Goal: Task Accomplishment & Management: Complete application form

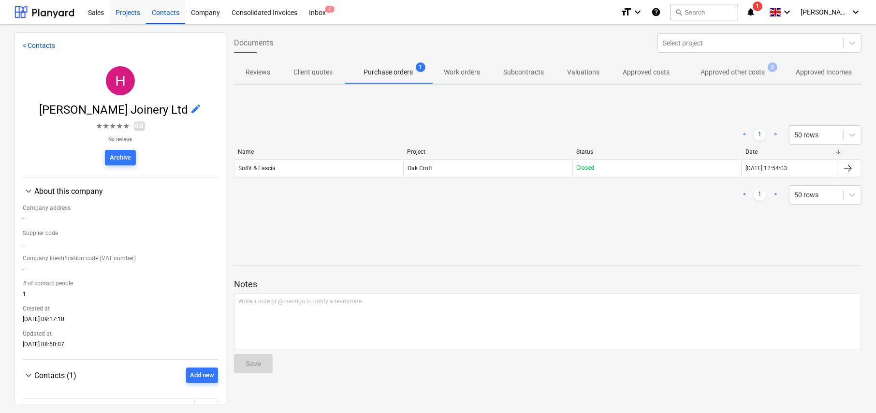
click at [126, 13] on div "Projects" at bounding box center [128, 12] width 36 height 25
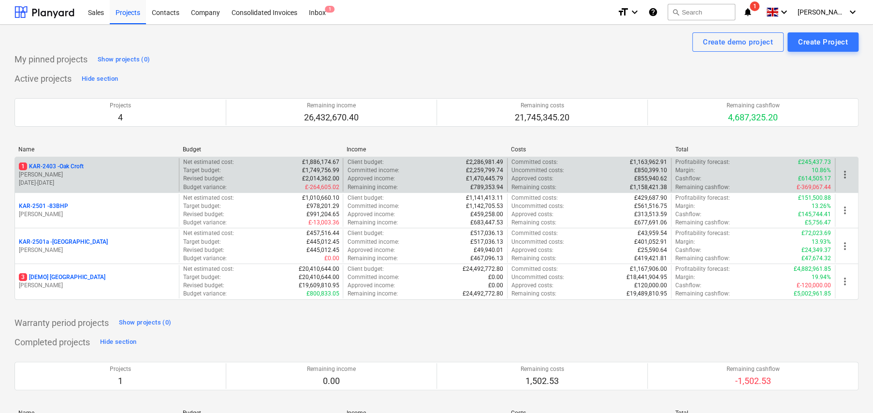
click at [77, 164] on p "1 KAR-2403 - Oak Croft" at bounding box center [51, 166] width 65 height 8
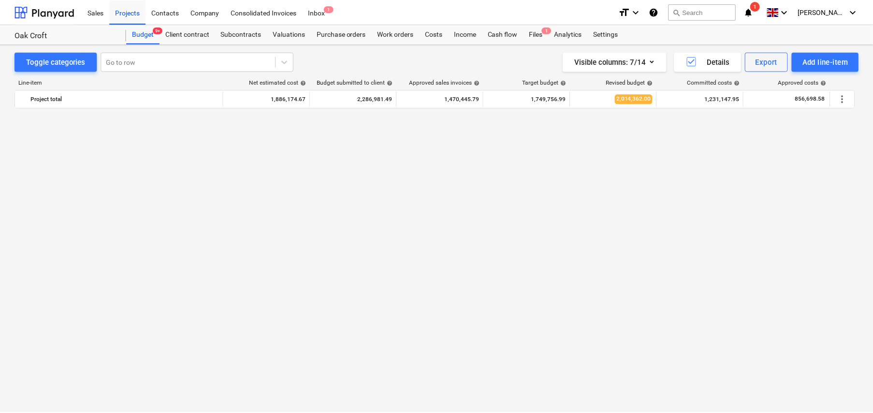
scroll to position [1160, 0]
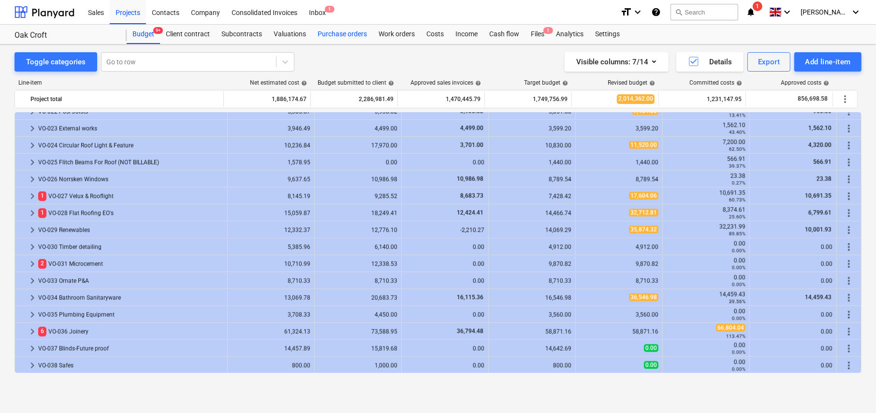
click at [331, 36] on div "Purchase orders" at bounding box center [342, 34] width 61 height 19
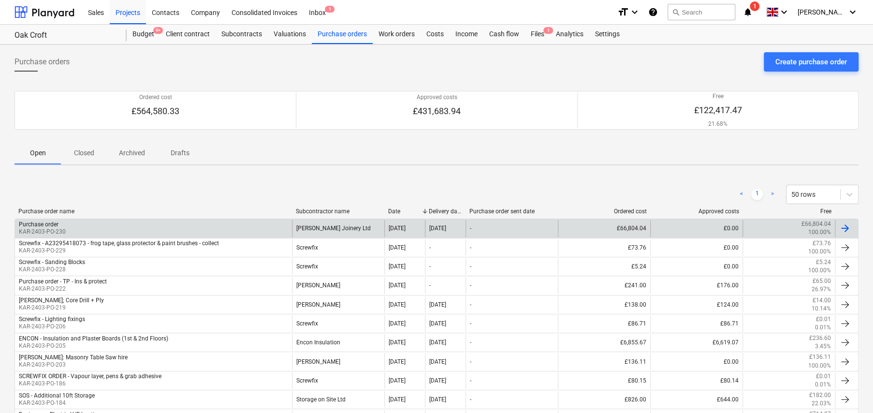
click at [104, 227] on div "Purchase order KAR-2403-PO-230" at bounding box center [153, 228] width 277 height 16
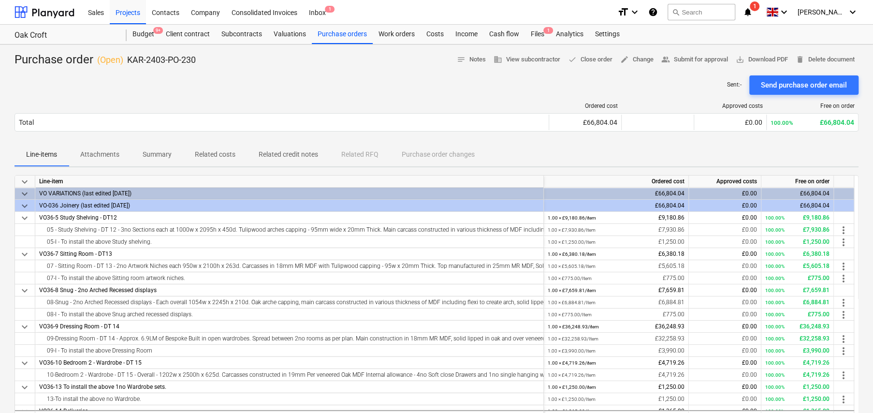
click at [27, 182] on span "keyboard_arrow_down" at bounding box center [25, 182] width 12 height 12
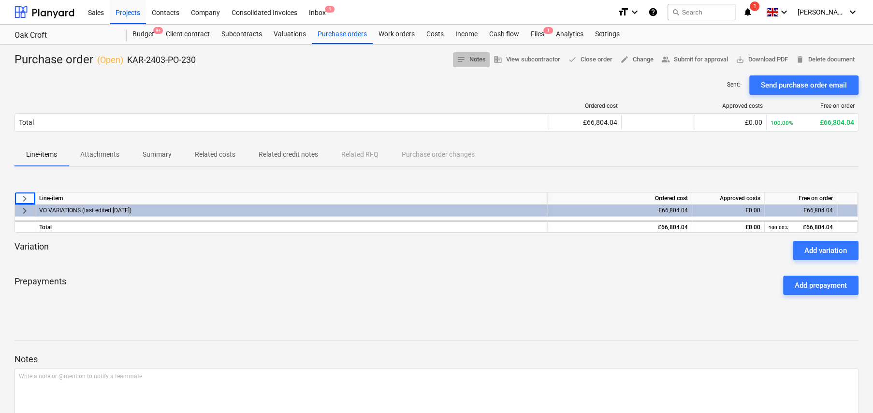
click at [467, 65] on button "notes Notes" at bounding box center [471, 59] width 37 height 15
click at [527, 60] on span "business View subcontractor" at bounding box center [526, 59] width 67 height 11
click at [150, 152] on p "Summary" at bounding box center [157, 154] width 29 height 10
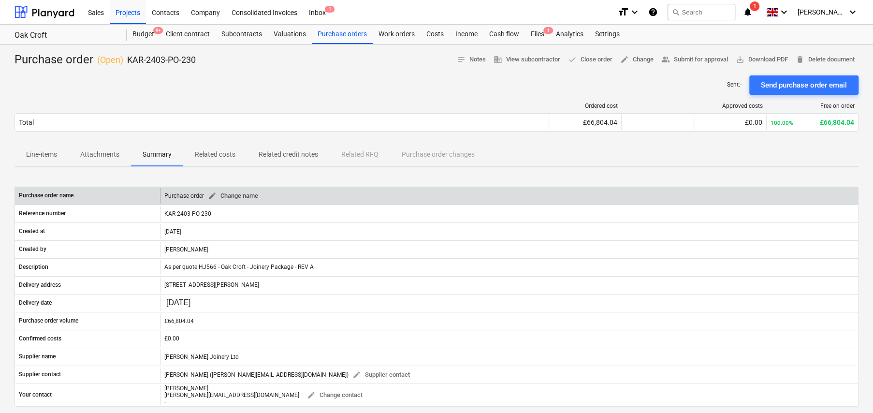
click at [210, 197] on span "edit" at bounding box center [212, 195] width 9 height 9
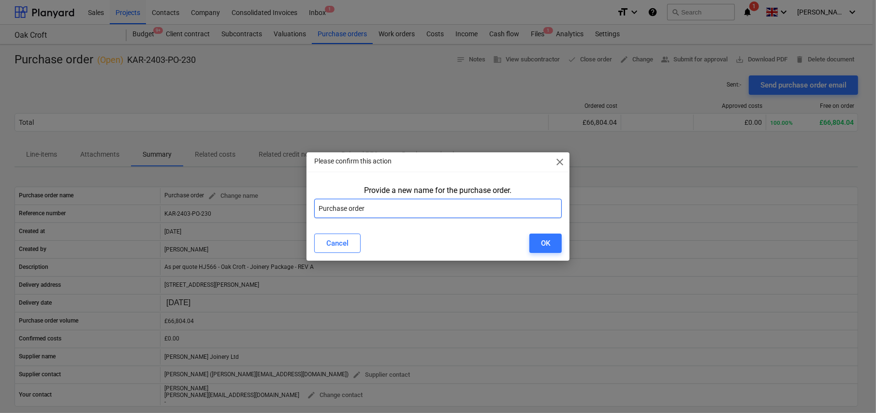
click at [385, 207] on input "Purchase order" at bounding box center [437, 208] width 247 height 19
type input "[PERSON_NAME] Joinery - Oak Croft"
click at [547, 247] on div "OK" at bounding box center [545, 243] width 9 height 13
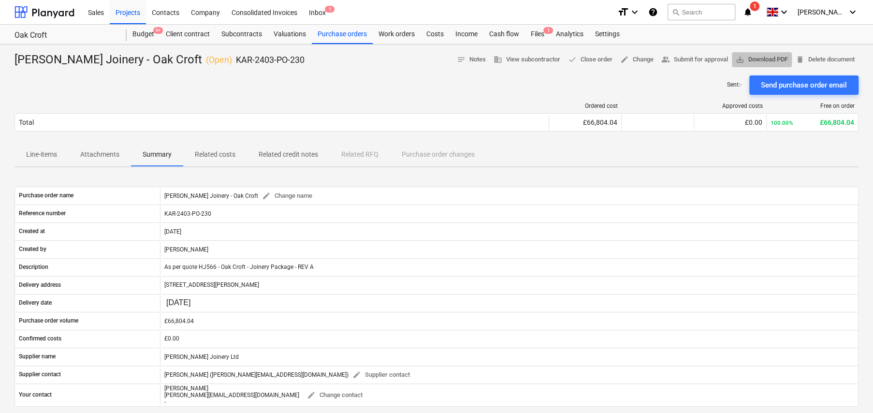
click at [740, 60] on span "save_alt" at bounding box center [740, 59] width 9 height 9
click at [319, 88] on div "Sent : - Send purchase order email" at bounding box center [436, 84] width 844 height 19
click at [428, 36] on div "Costs" at bounding box center [434, 34] width 29 height 19
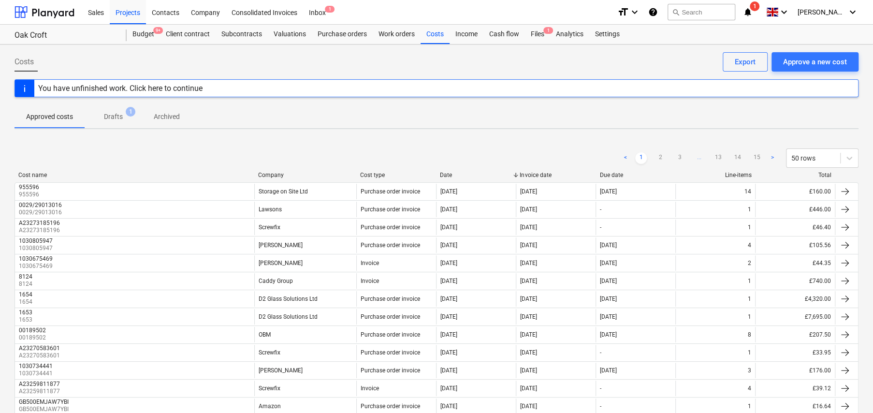
click at [120, 114] on p "Drafts" at bounding box center [113, 117] width 19 height 10
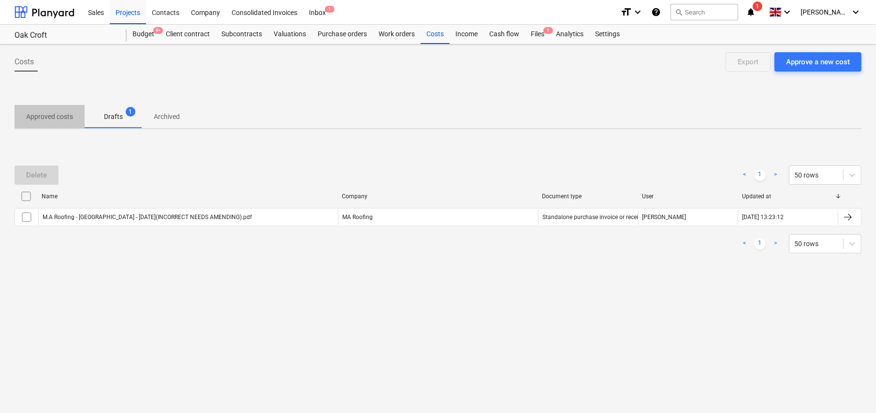
click at [51, 117] on p "Approved costs" at bounding box center [49, 117] width 47 height 10
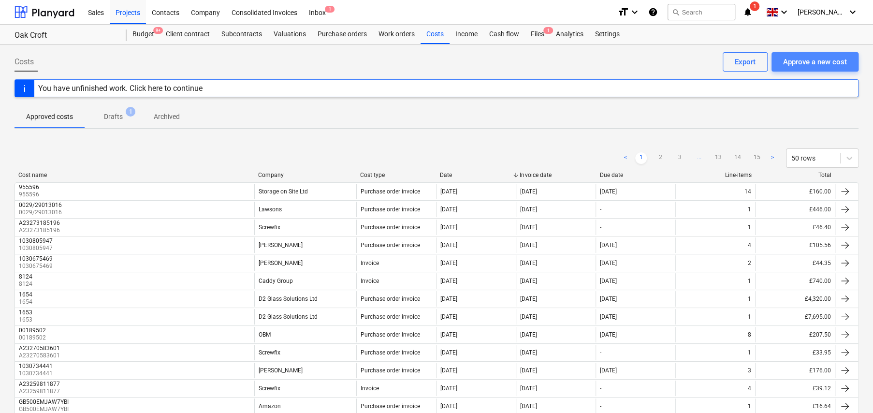
click at [800, 65] on div "Approve a new cost" at bounding box center [815, 62] width 64 height 13
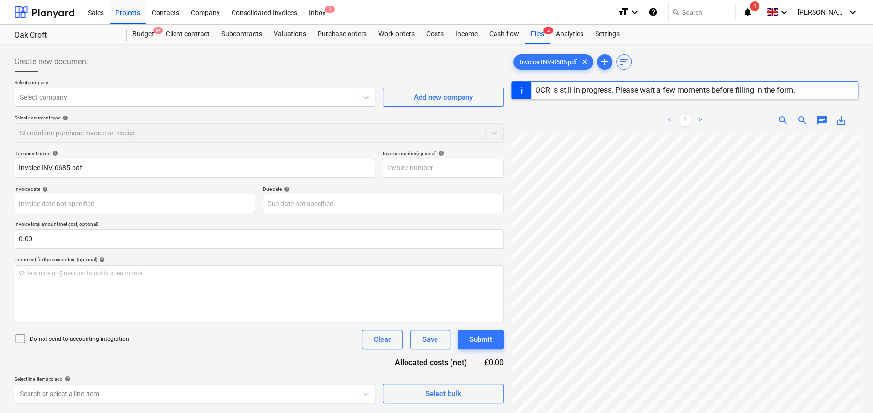
type input "INV-0685"
type input "[DATE]"
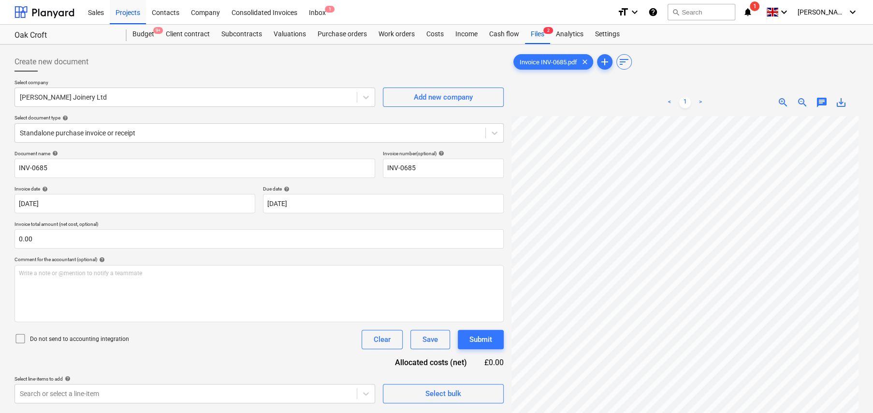
click at [20, 340] on icon at bounding box center [20, 339] width 12 height 12
click at [90, 129] on div at bounding box center [250, 133] width 461 height 10
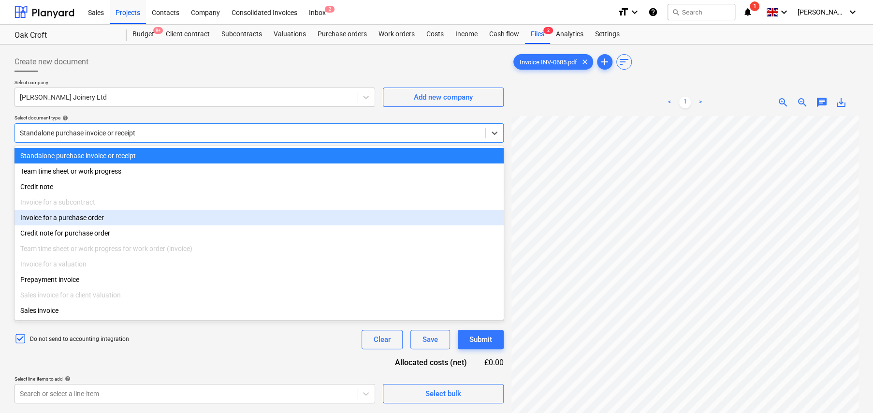
click at [100, 220] on div "Invoice for a purchase order" at bounding box center [258, 217] width 489 height 15
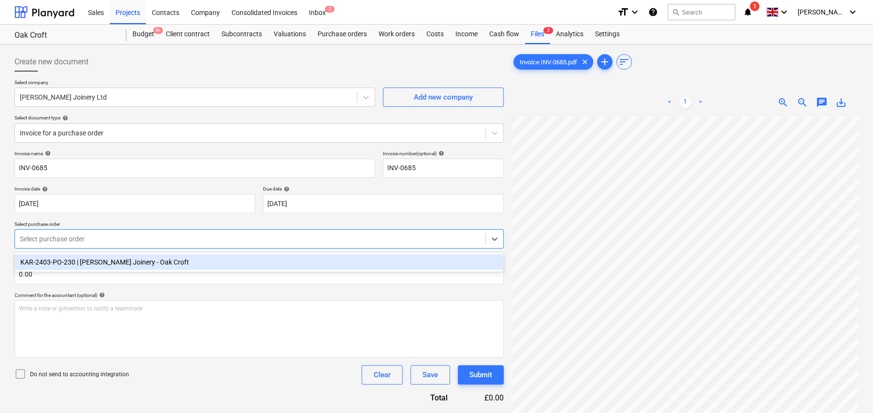
click at [120, 234] on div at bounding box center [250, 239] width 461 height 10
click at [123, 262] on div "KAR-2403-PO-230 | [PERSON_NAME] Joinery - Oak Croft" at bounding box center [258, 261] width 489 height 15
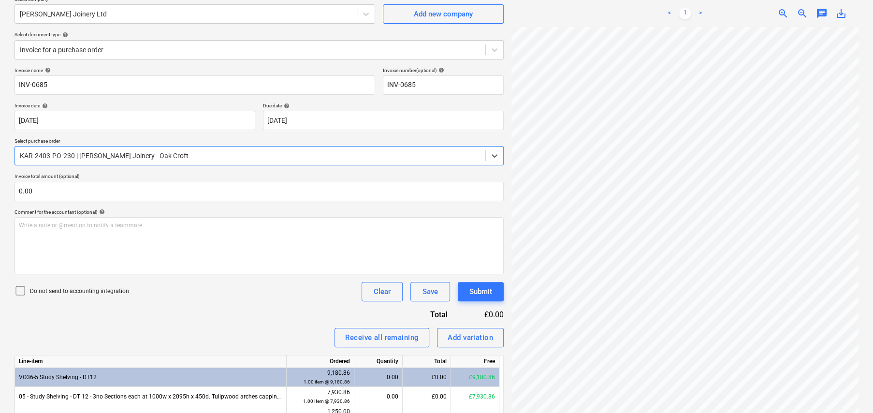
scroll to position [97, 0]
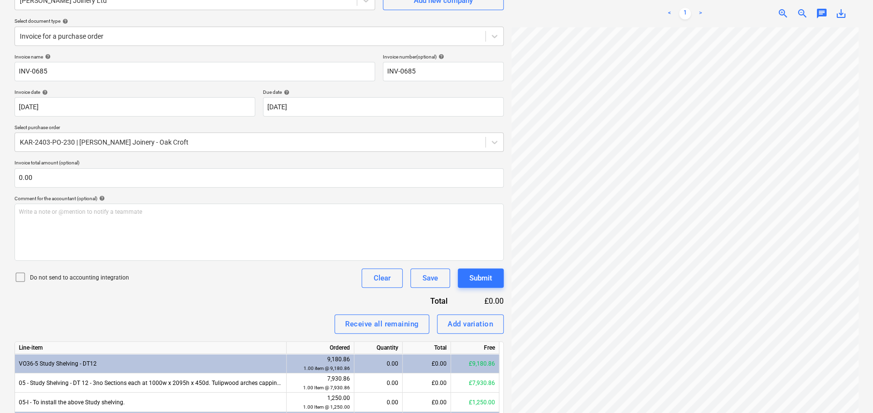
click at [25, 276] on icon at bounding box center [20, 277] width 12 height 12
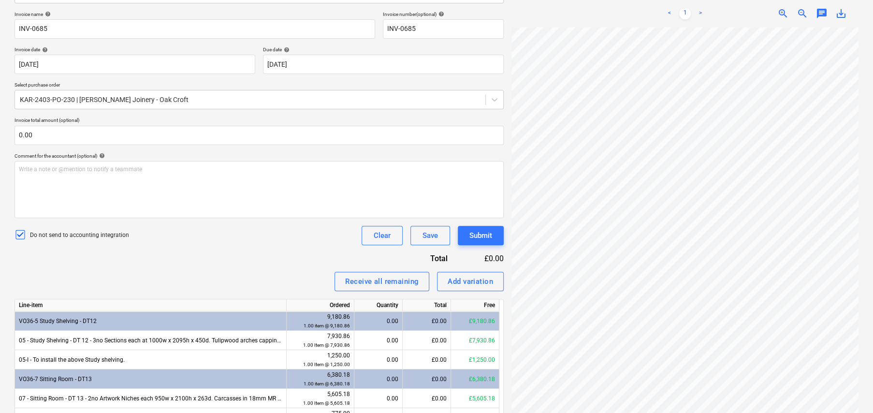
scroll to position [193, 0]
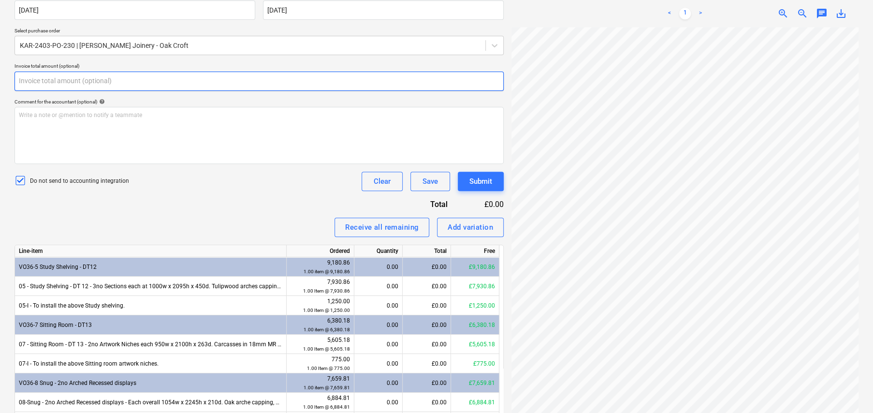
click at [124, 83] on input "text" at bounding box center [258, 81] width 489 height 19
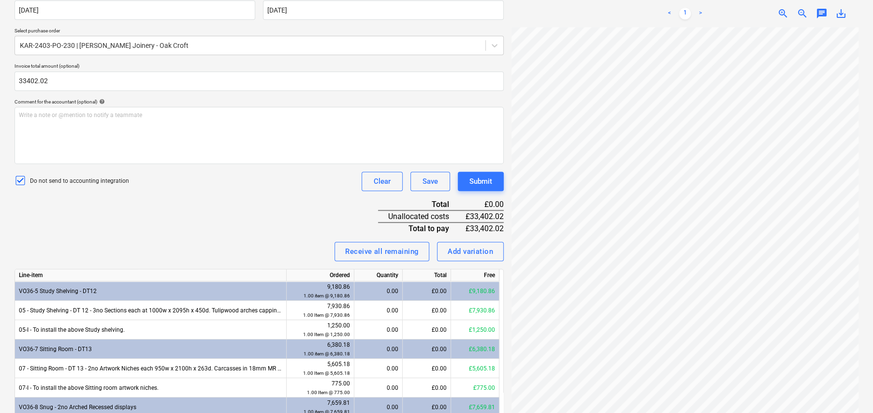
type input "33,402.02"
click at [212, 210] on div "Invoice name help INV-0685 Invoice number (optional) help INV-0685 Invoice date…" at bounding box center [258, 291] width 489 height 669
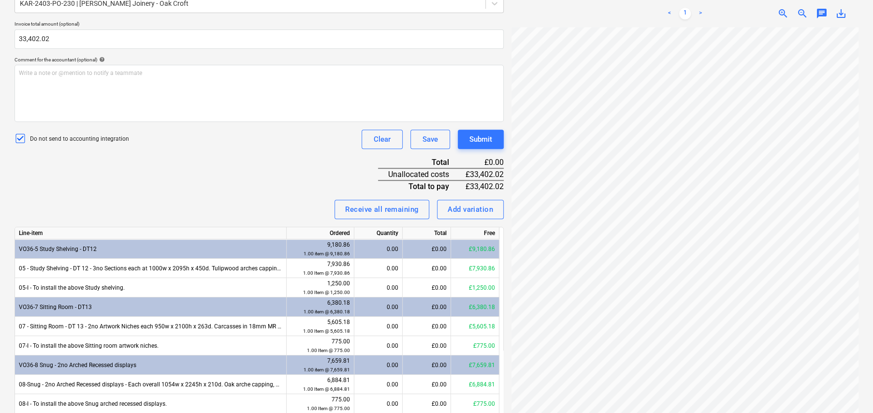
scroll to position [242, 0]
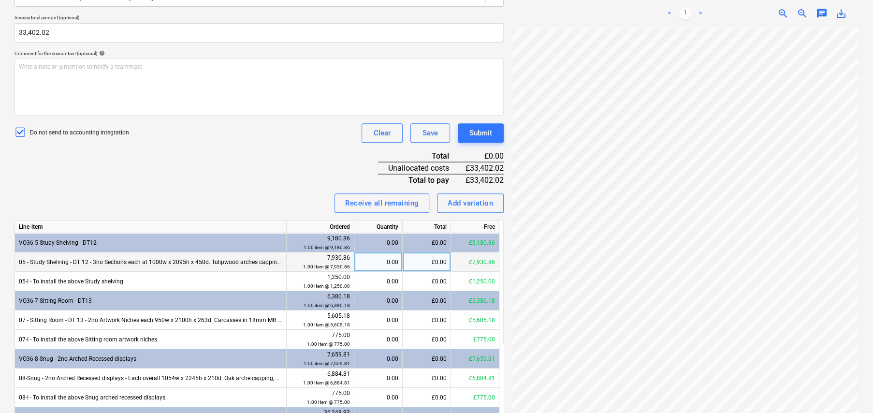
click at [396, 260] on div "0.00" at bounding box center [378, 261] width 40 height 19
type input ".5"
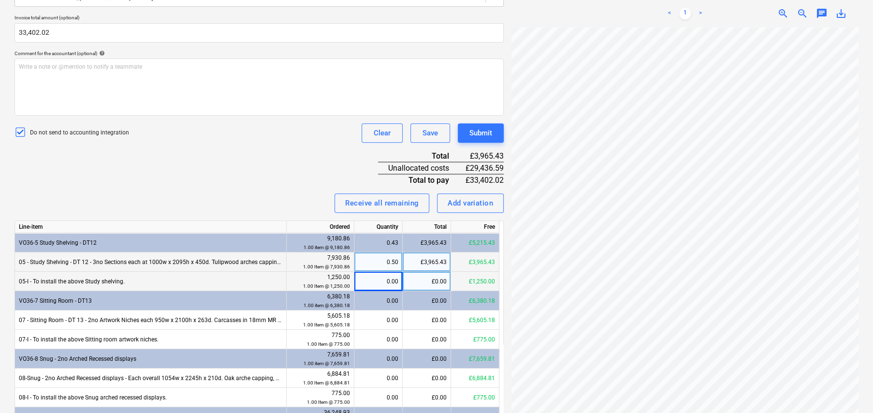
click at [389, 280] on div "0.00" at bounding box center [378, 281] width 40 height 19
type input ".5"
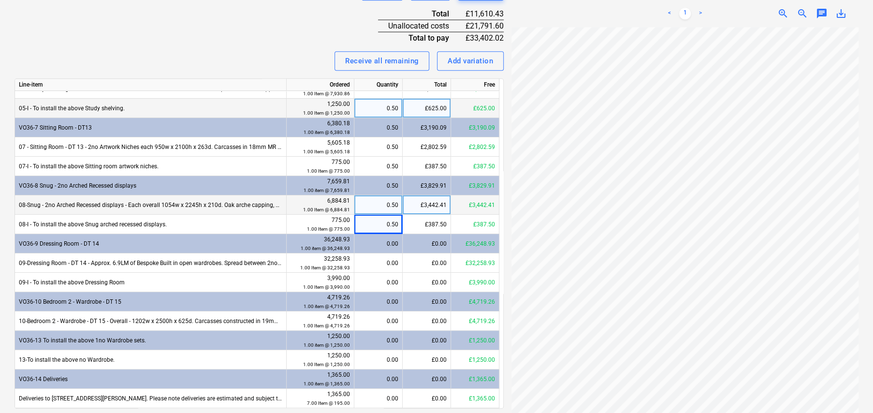
scroll to position [413, 0]
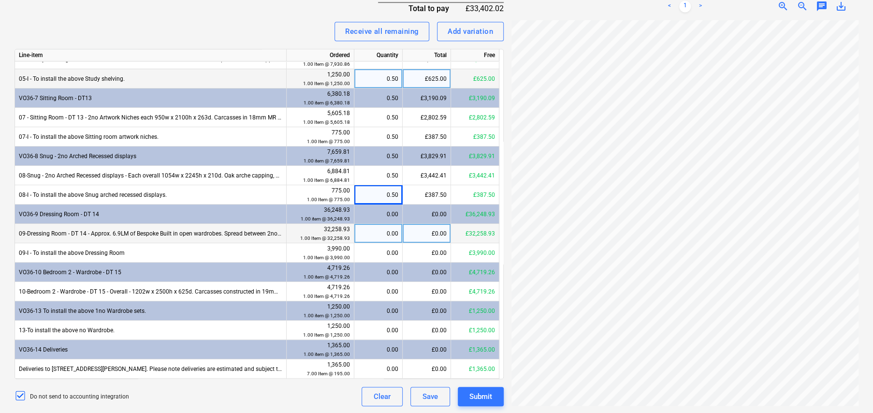
click at [391, 229] on div "0.00" at bounding box center [378, 233] width 40 height 19
type input ".5"
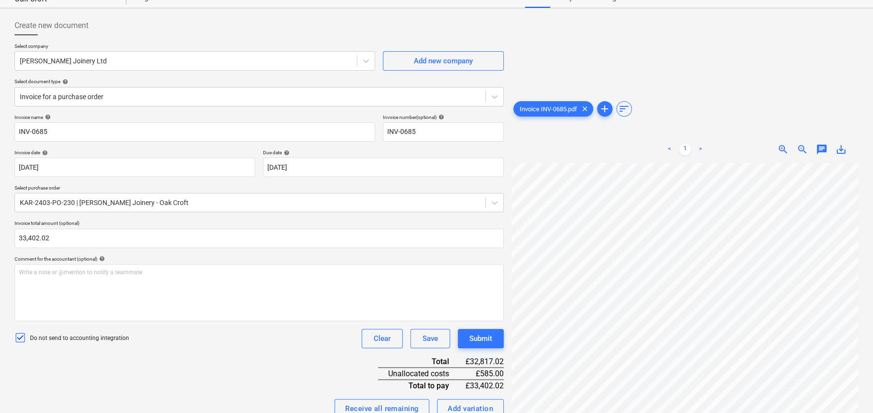
scroll to position [0, 0]
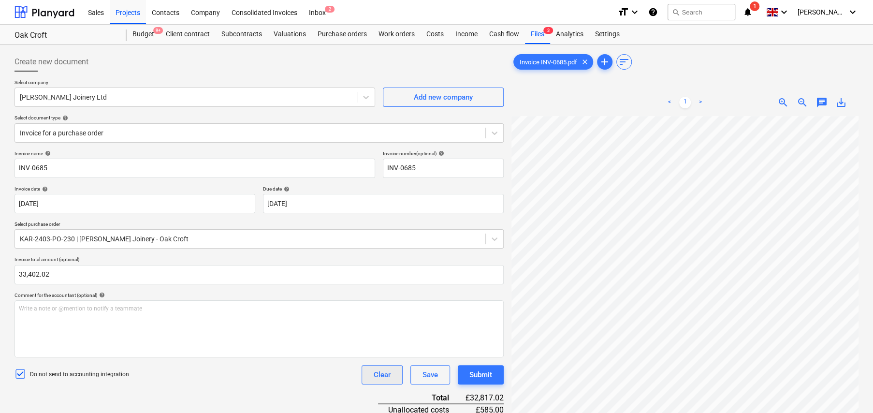
click at [389, 375] on div "Clear" at bounding box center [382, 374] width 17 height 13
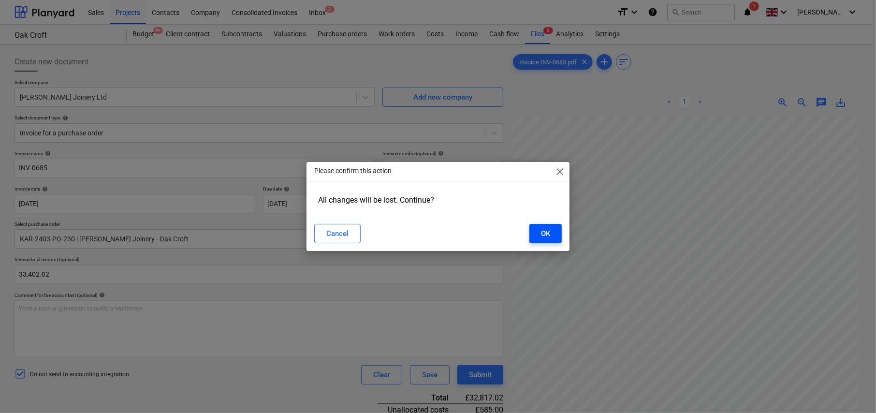
click at [538, 236] on button "OK" at bounding box center [545, 233] width 32 height 19
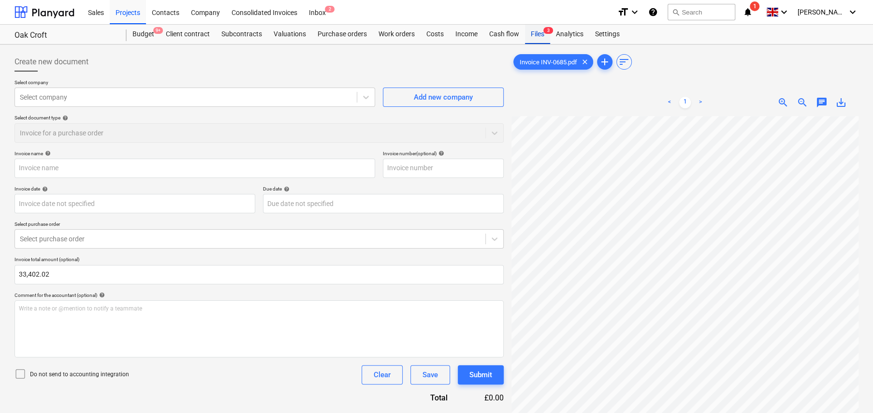
click at [533, 33] on div "Files 3" at bounding box center [537, 34] width 25 height 19
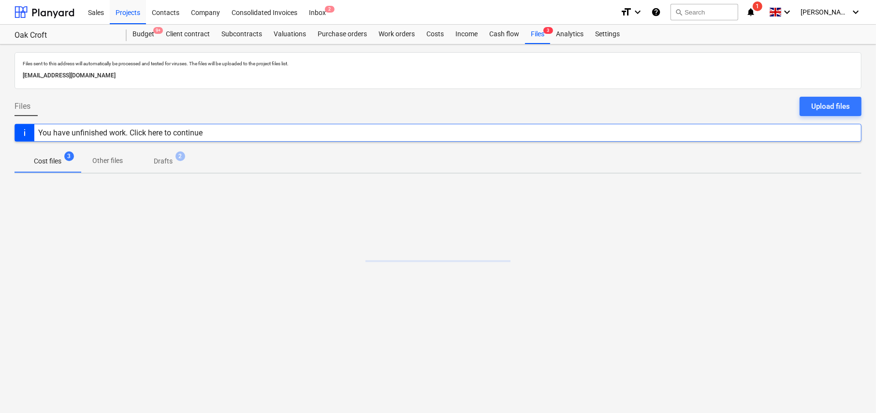
click at [171, 160] on p "Drafts" at bounding box center [163, 161] width 19 height 10
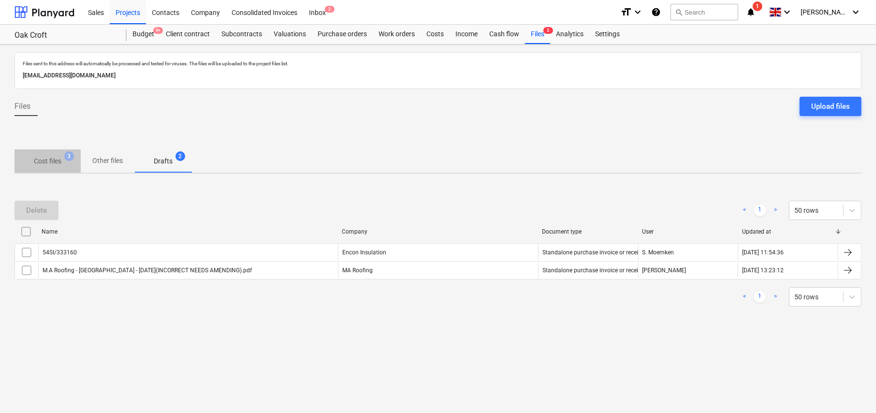
click at [53, 161] on p "Cost files" at bounding box center [48, 161] width 28 height 10
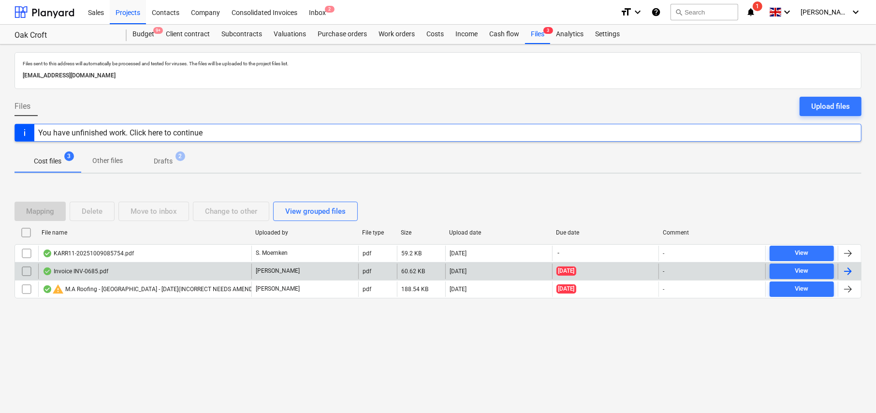
click at [27, 271] on input "checkbox" at bounding box center [26, 270] width 15 height 15
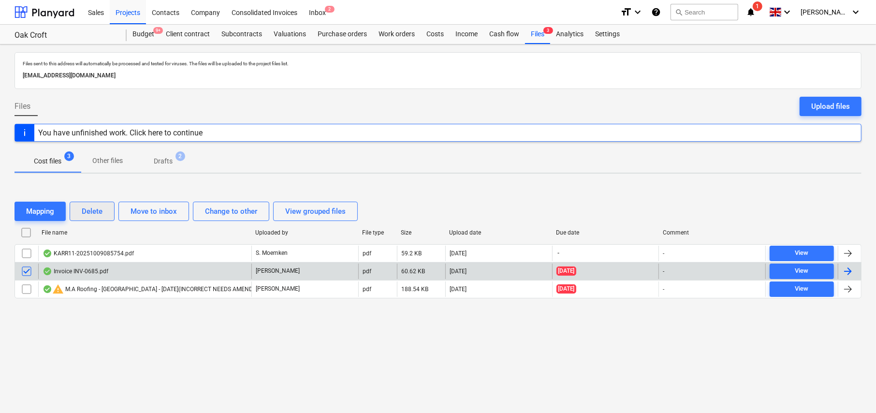
click at [97, 216] on div "Delete" at bounding box center [92, 211] width 21 height 13
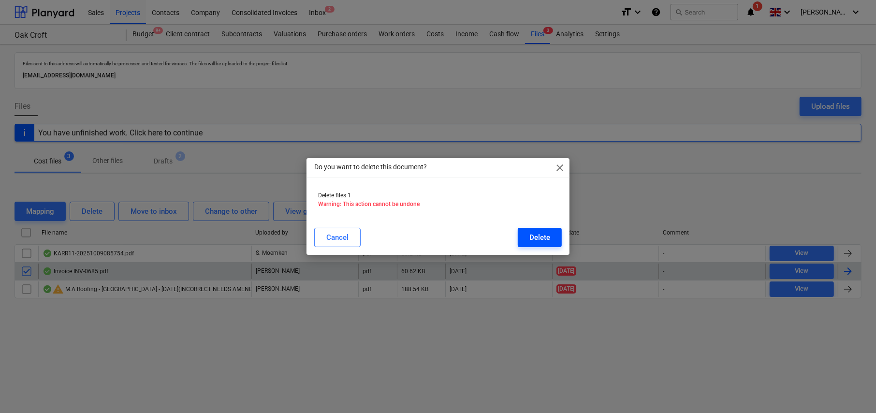
click at [532, 239] on div "Delete" at bounding box center [539, 237] width 21 height 13
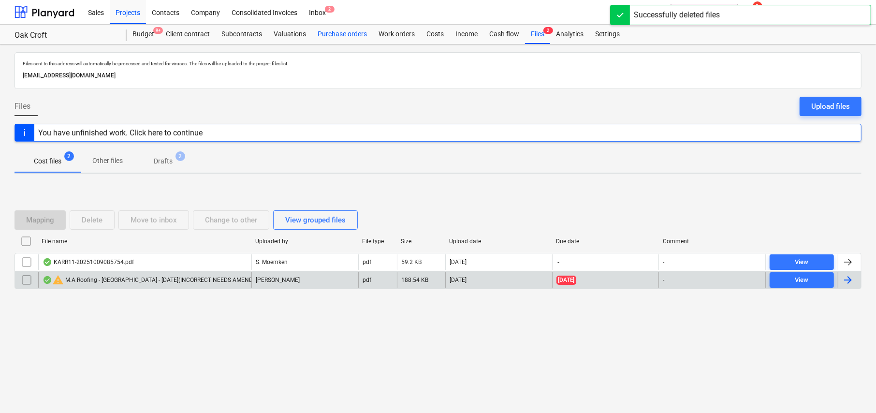
click at [342, 29] on div "Purchase orders" at bounding box center [342, 34] width 61 height 19
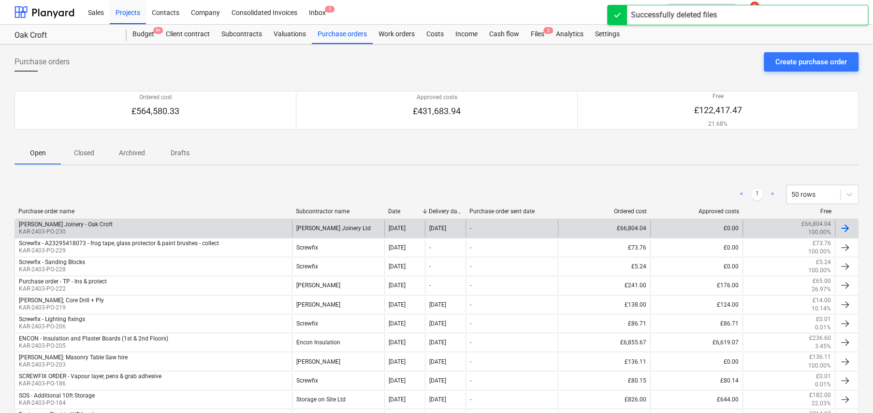
click at [86, 223] on div "[PERSON_NAME] Joinery - Oak Croft KAR-2403-PO-230" at bounding box center [153, 228] width 277 height 16
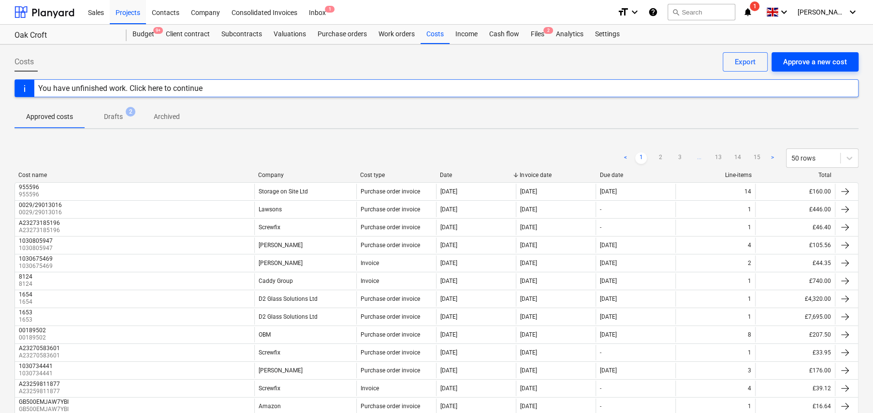
click at [802, 67] on div "Approve a new cost" at bounding box center [815, 62] width 64 height 13
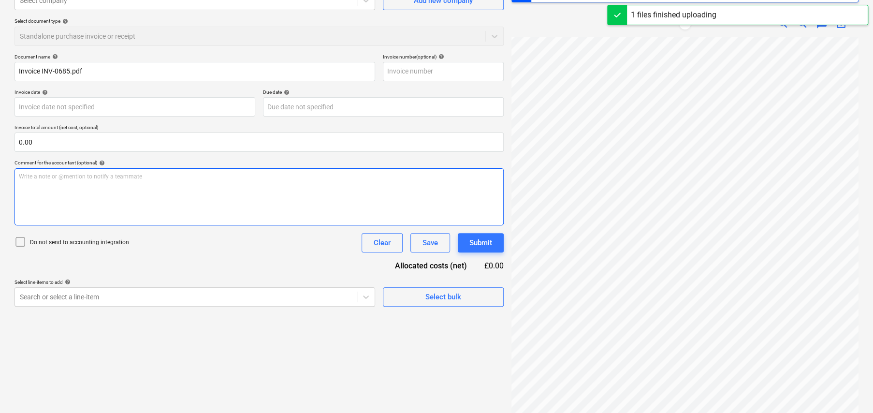
scroll to position [114, 0]
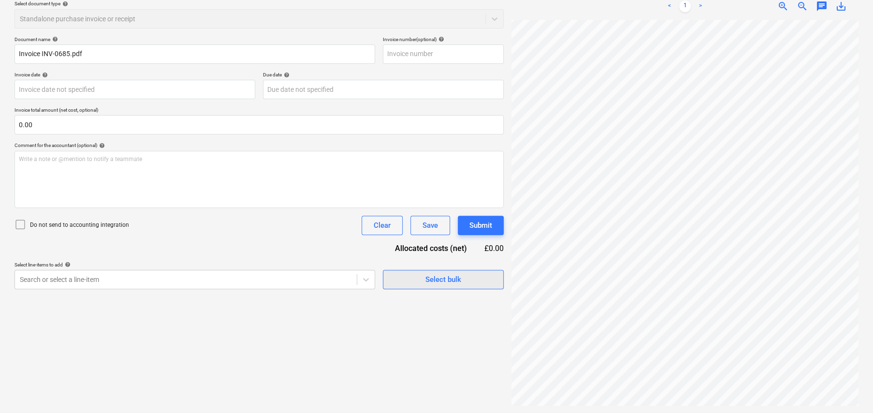
type input "INV-0685"
type input "[DATE]"
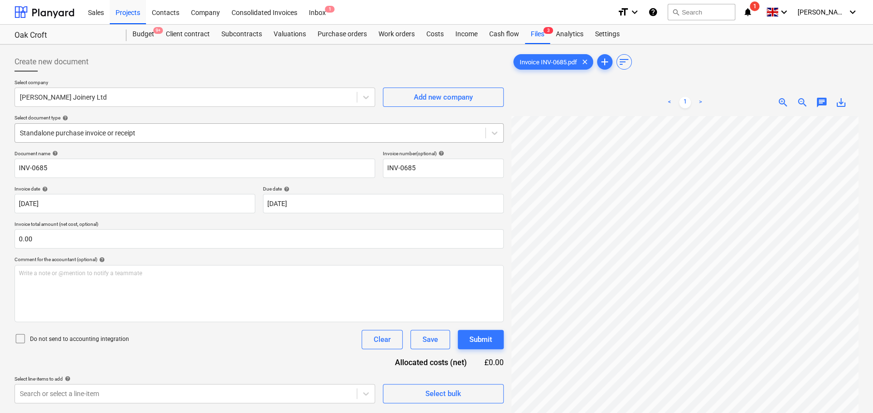
click at [115, 128] on div at bounding box center [250, 133] width 461 height 10
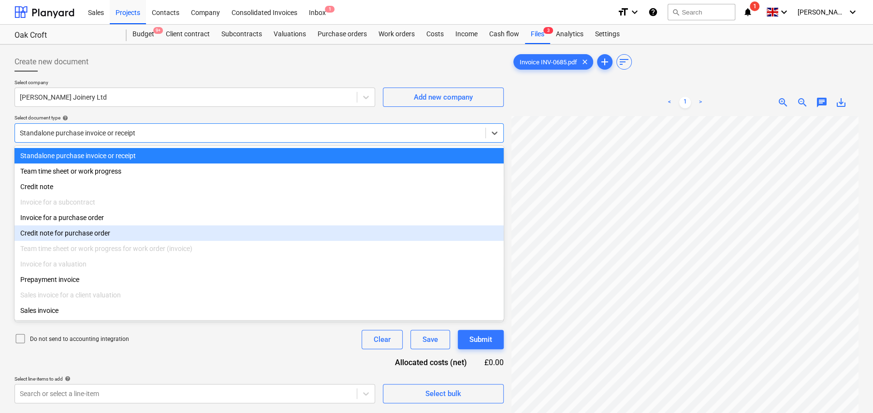
click at [83, 237] on div "Credit note for purchase order" at bounding box center [258, 232] width 489 height 15
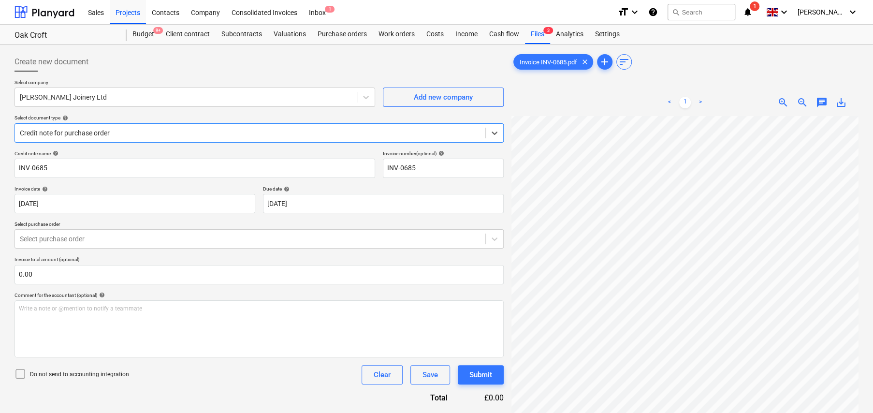
click at [88, 135] on div at bounding box center [250, 133] width 461 height 10
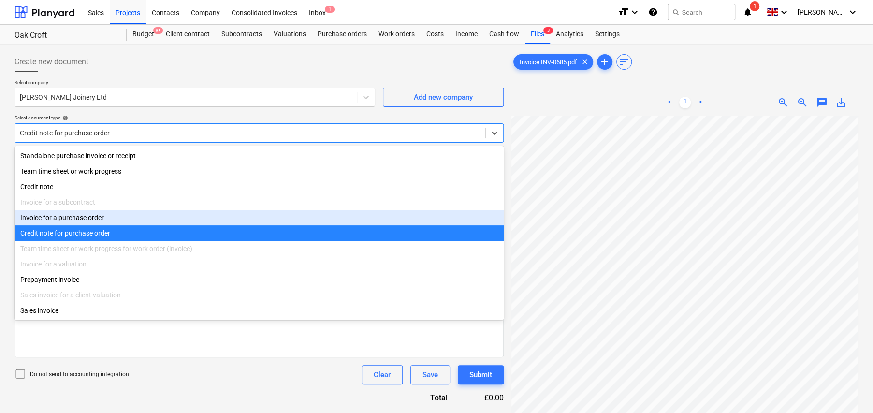
click at [97, 218] on div "Invoice for a purchase order" at bounding box center [258, 217] width 489 height 15
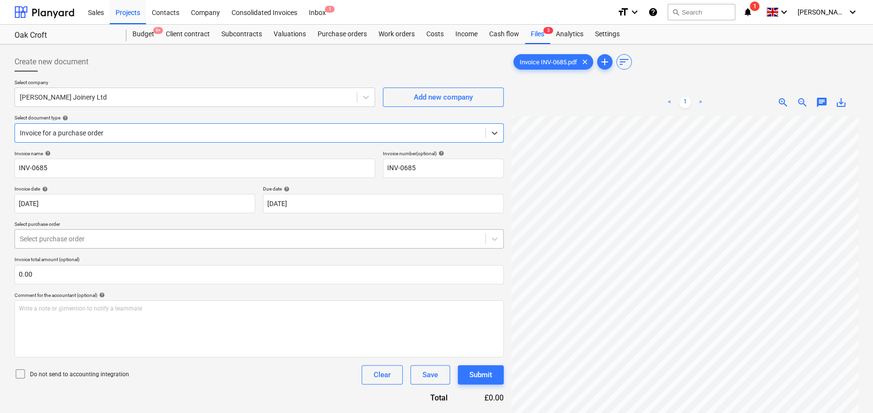
click at [78, 234] on div at bounding box center [250, 239] width 461 height 10
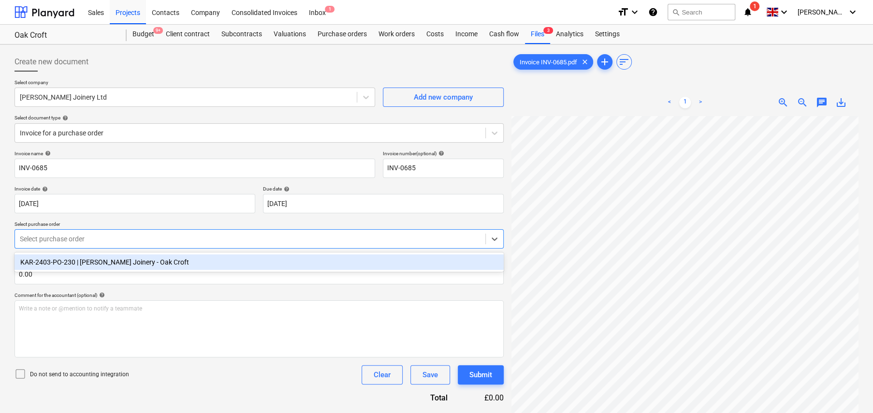
click at [94, 260] on div "KAR-2403-PO-230 | [PERSON_NAME] Joinery - Oak Croft" at bounding box center [258, 261] width 489 height 15
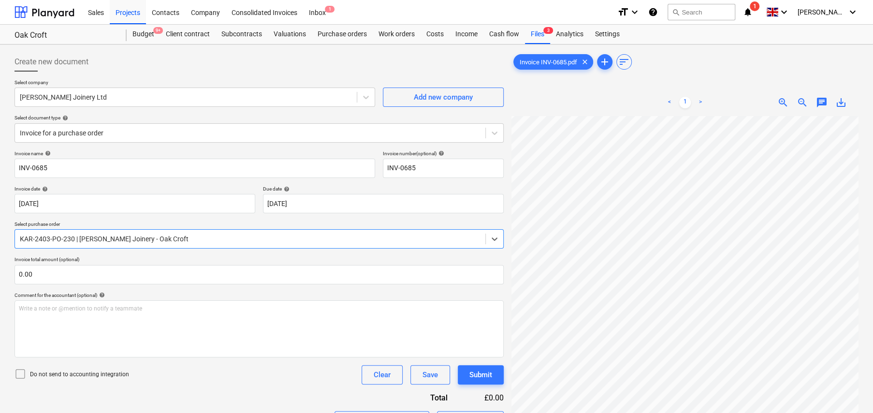
click at [22, 374] on icon at bounding box center [20, 374] width 12 height 12
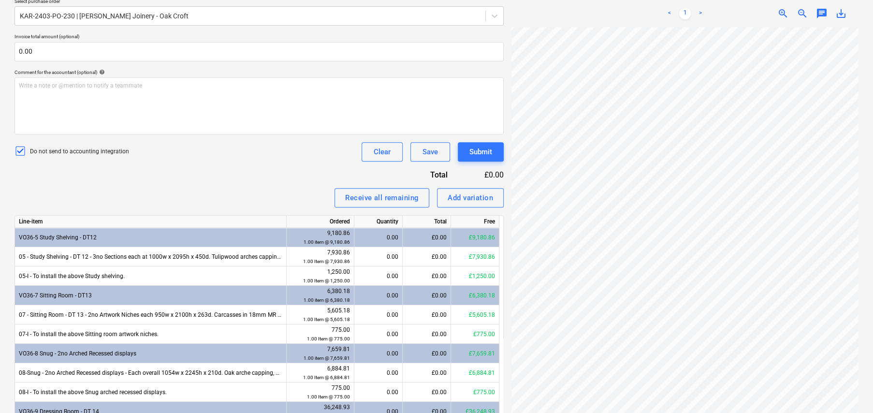
scroll to position [338, 0]
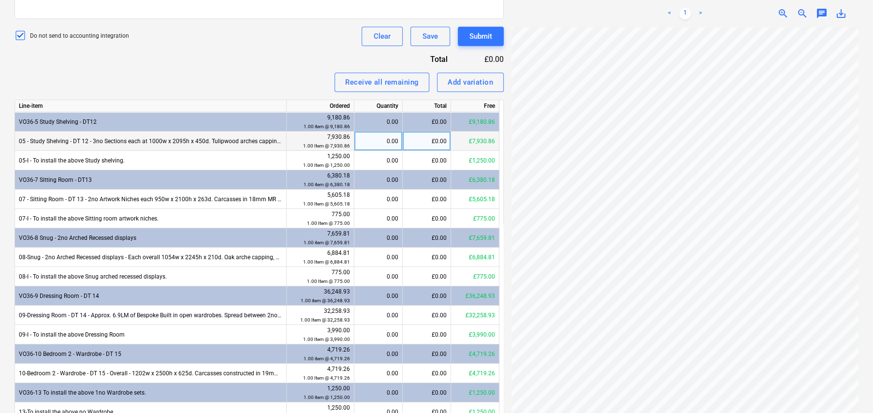
click at [386, 140] on div "0.00" at bounding box center [378, 140] width 40 height 19
type input ".5"
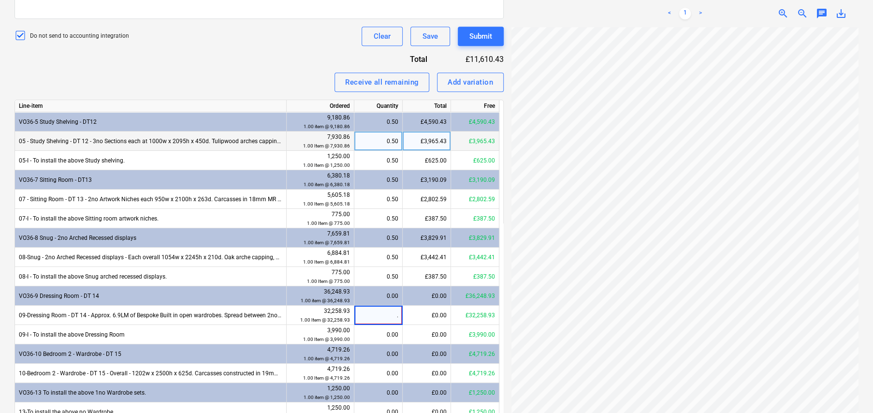
type input ".5"
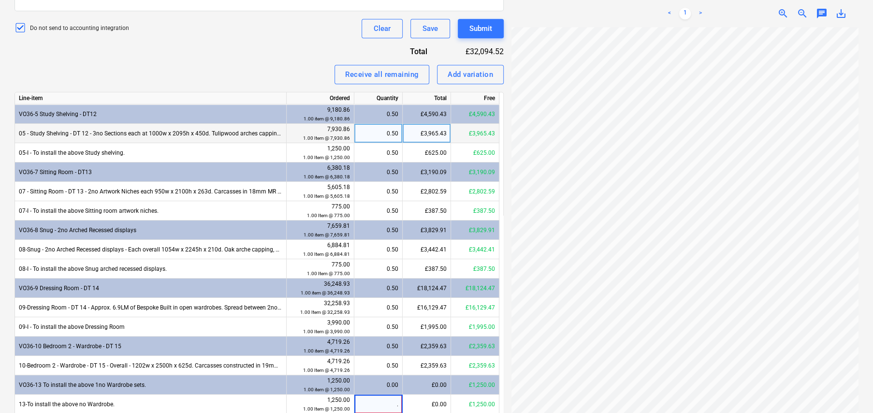
type input ".5"
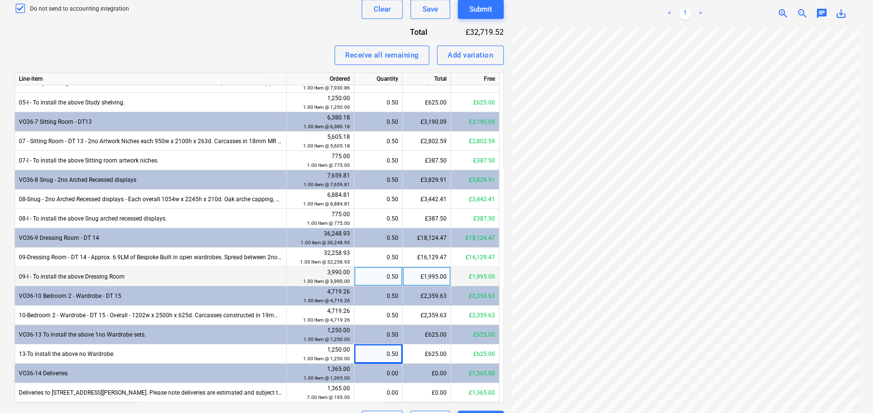
scroll to position [390, 0]
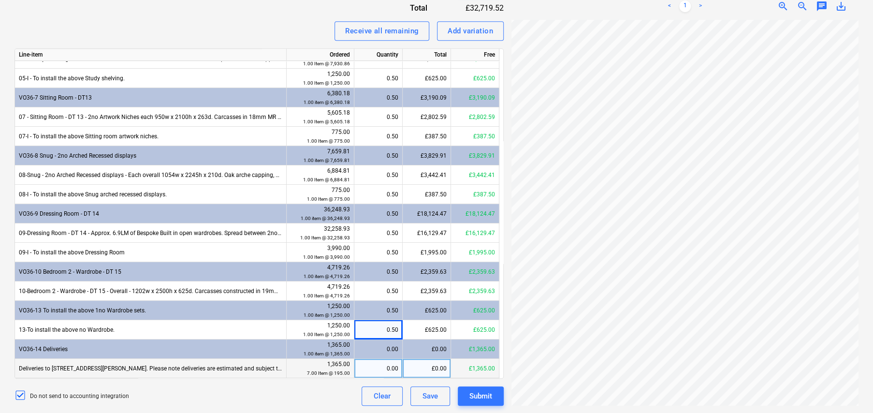
click at [393, 370] on div "0.00" at bounding box center [378, 368] width 40 height 19
type input ".5"
click at [392, 369] on div "0.50" at bounding box center [378, 368] width 40 height 19
type input "."
type input "3.5"
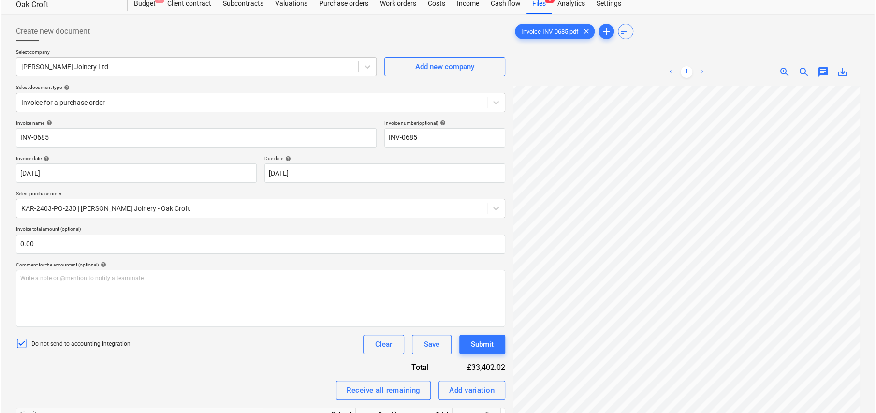
scroll to position [3, 0]
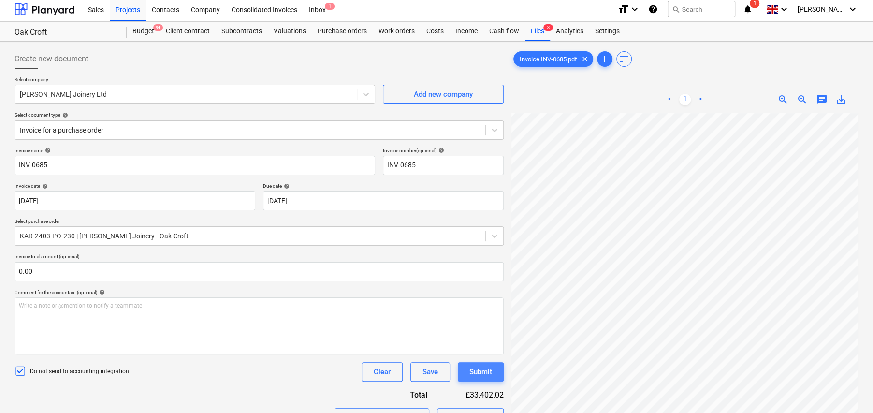
click at [494, 375] on button "Submit" at bounding box center [481, 371] width 46 height 19
